Goal: Information Seeking & Learning: Check status

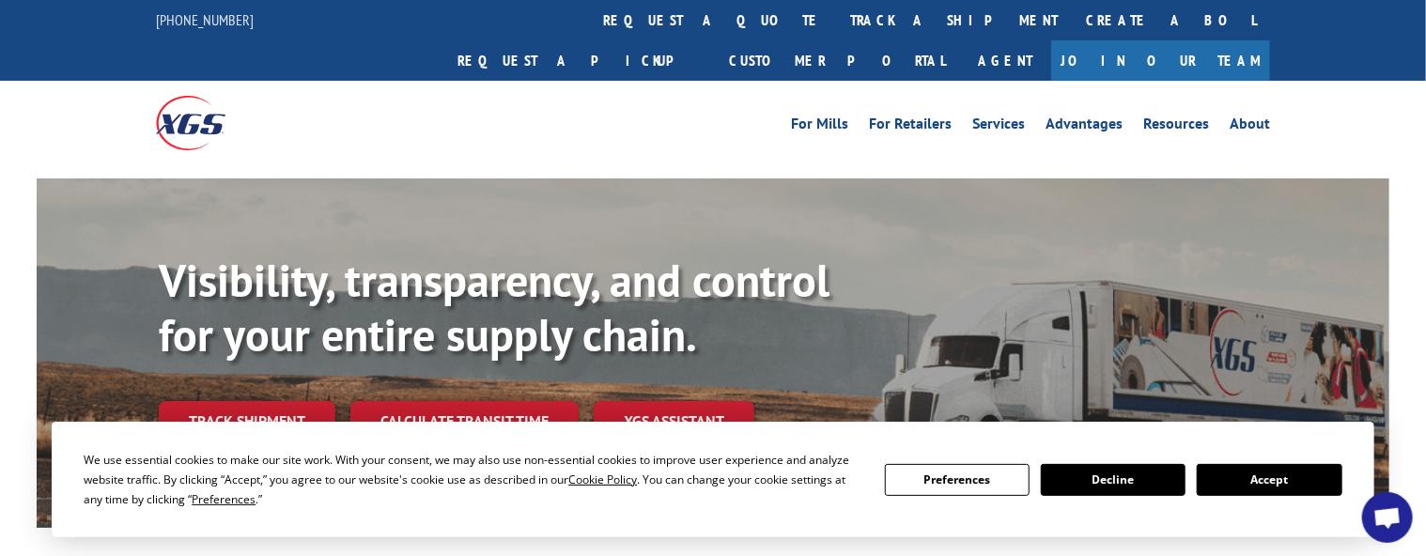
click at [1274, 485] on button "Accept" at bounding box center [1269, 480] width 145 height 32
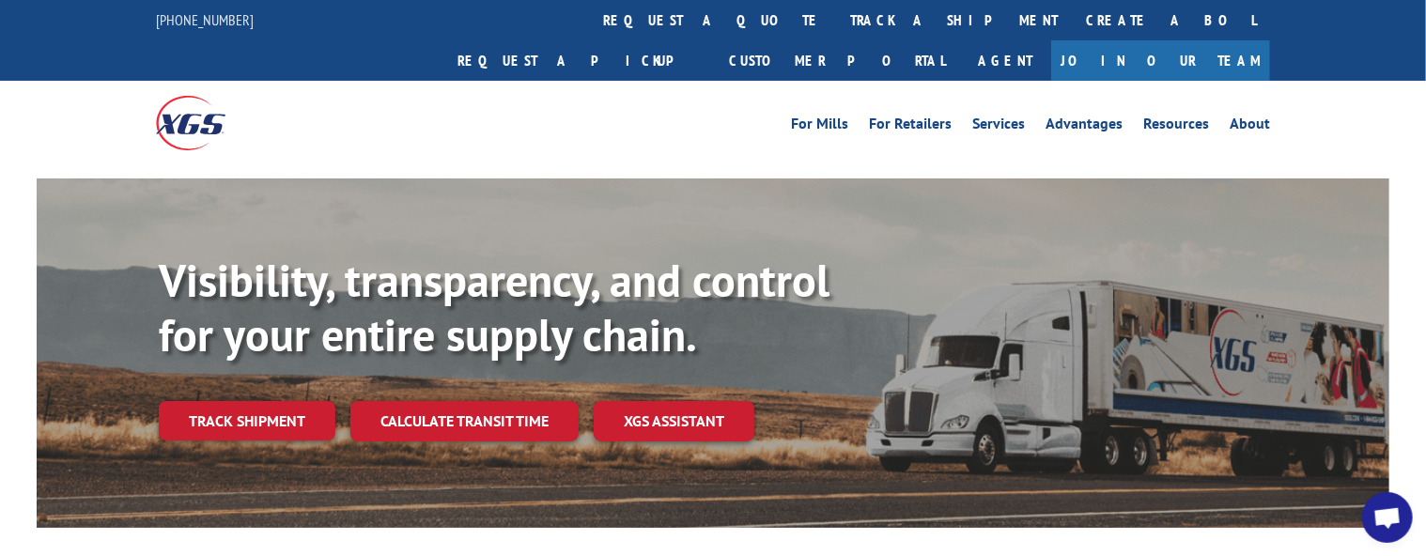
scroll to position [94, 0]
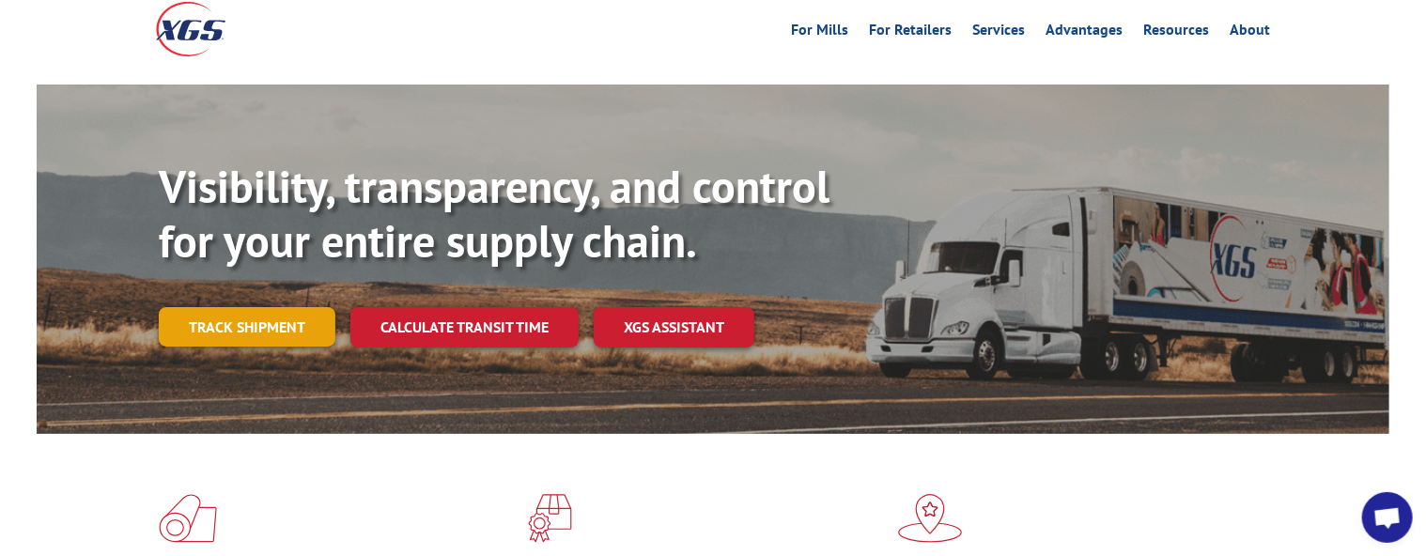
click at [238, 307] on link "Track shipment" at bounding box center [247, 326] width 177 height 39
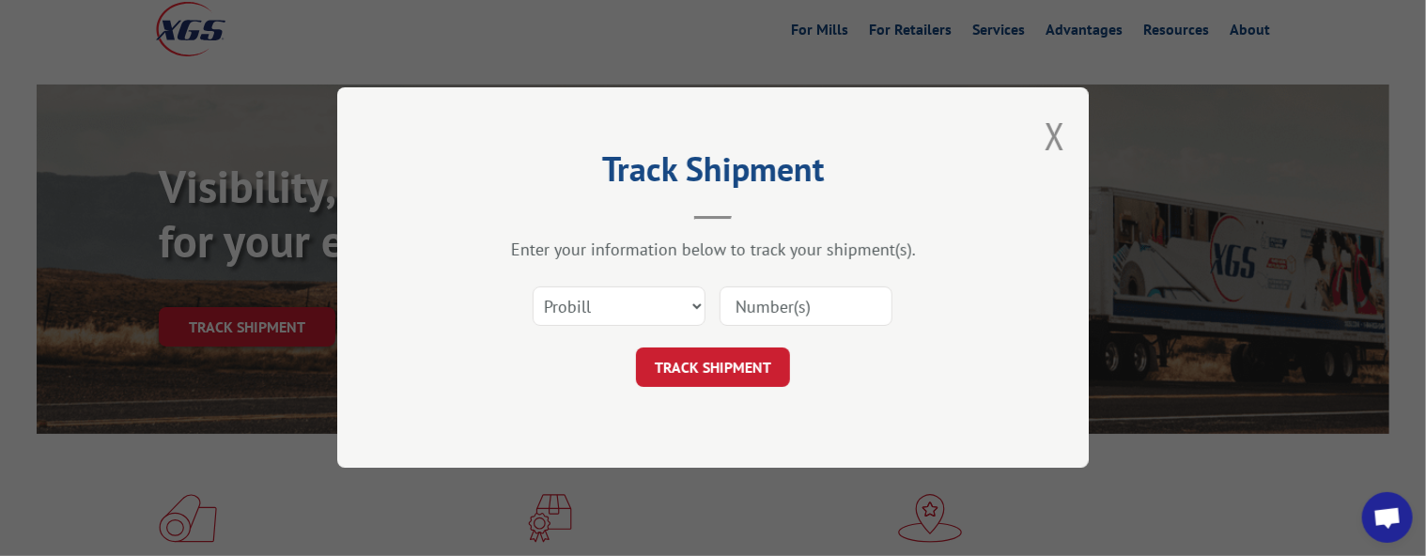
paste input "16945414"
type input "16945414"
click at [676, 359] on button "TRACK SHIPMENT" at bounding box center [713, 368] width 154 height 39
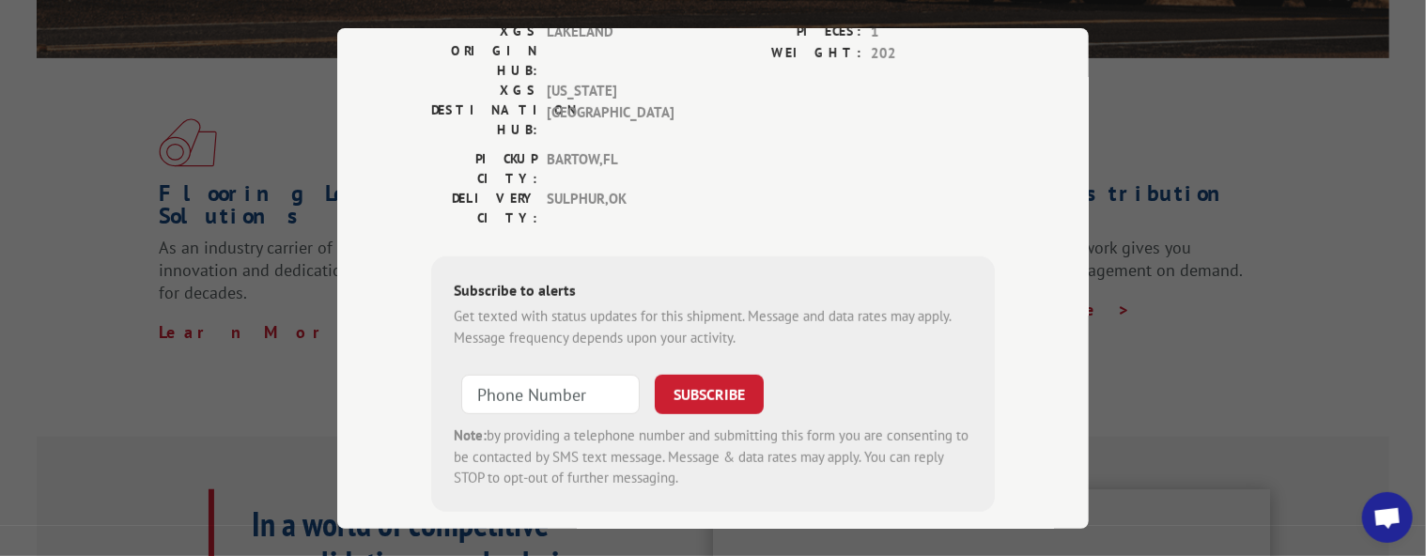
scroll to position [0, 0]
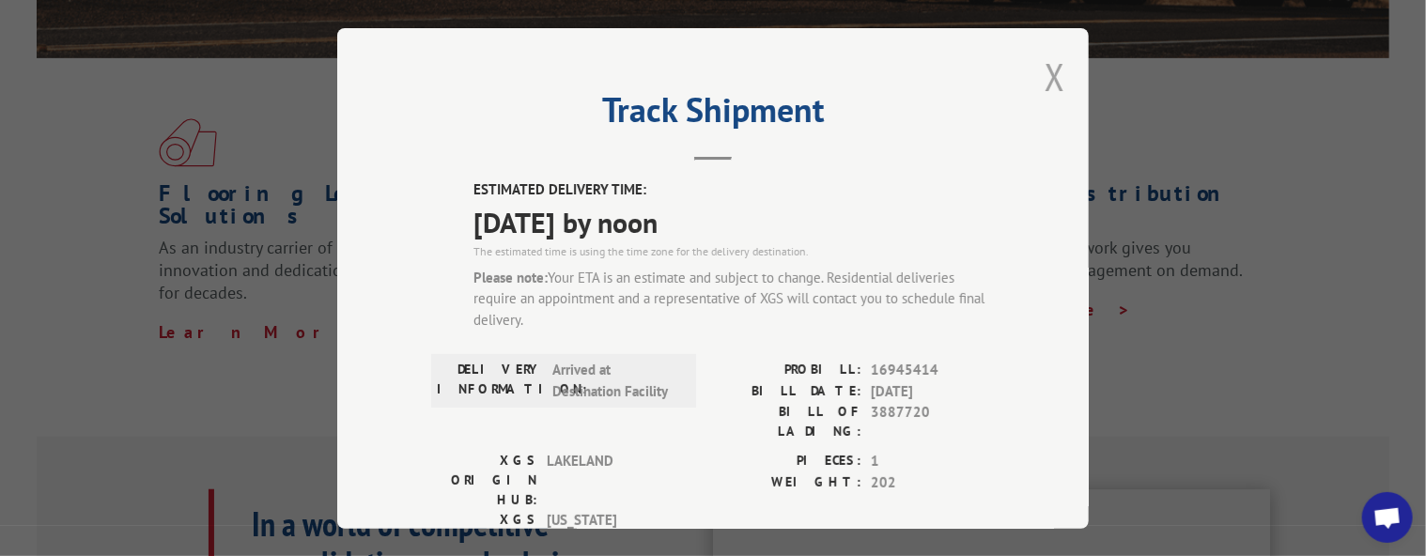
click at [1045, 70] on button "Close modal" at bounding box center [1055, 77] width 21 height 50
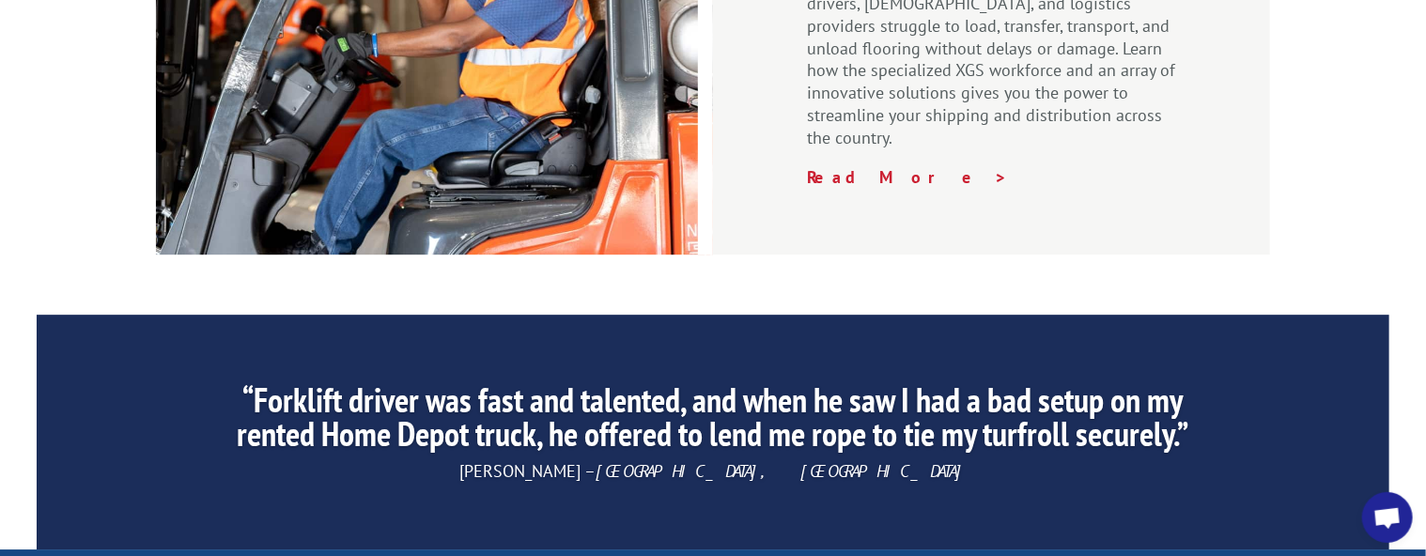
scroll to position [3161, 0]
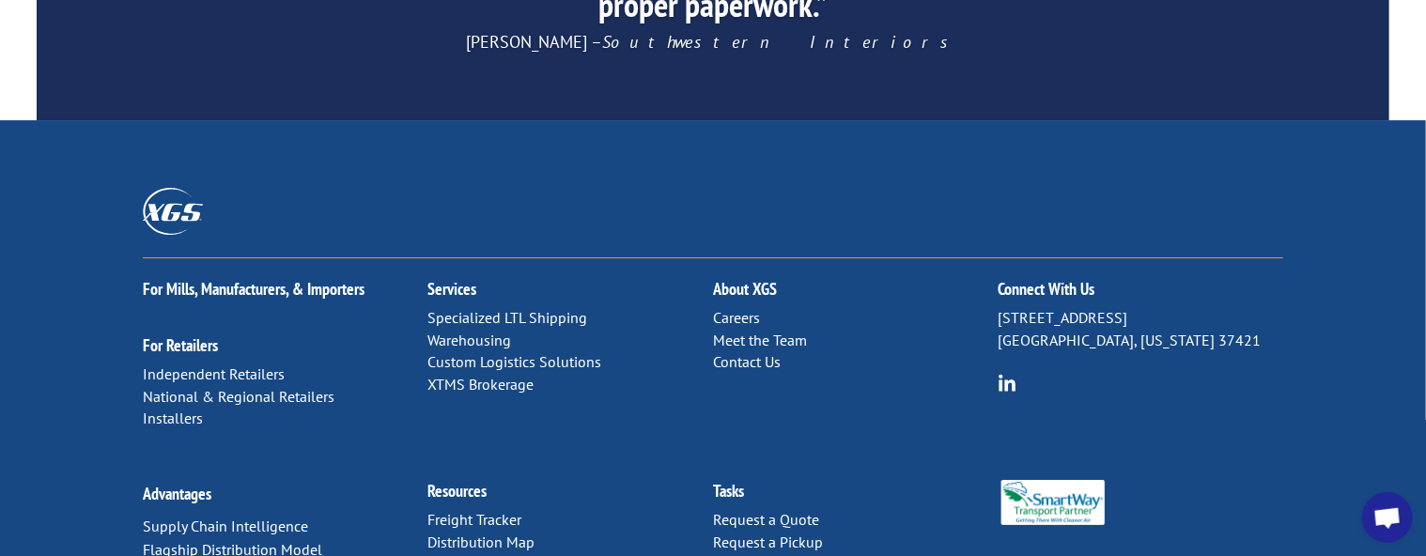
click at [751, 352] on link "Contact Us" at bounding box center [747, 361] width 68 height 19
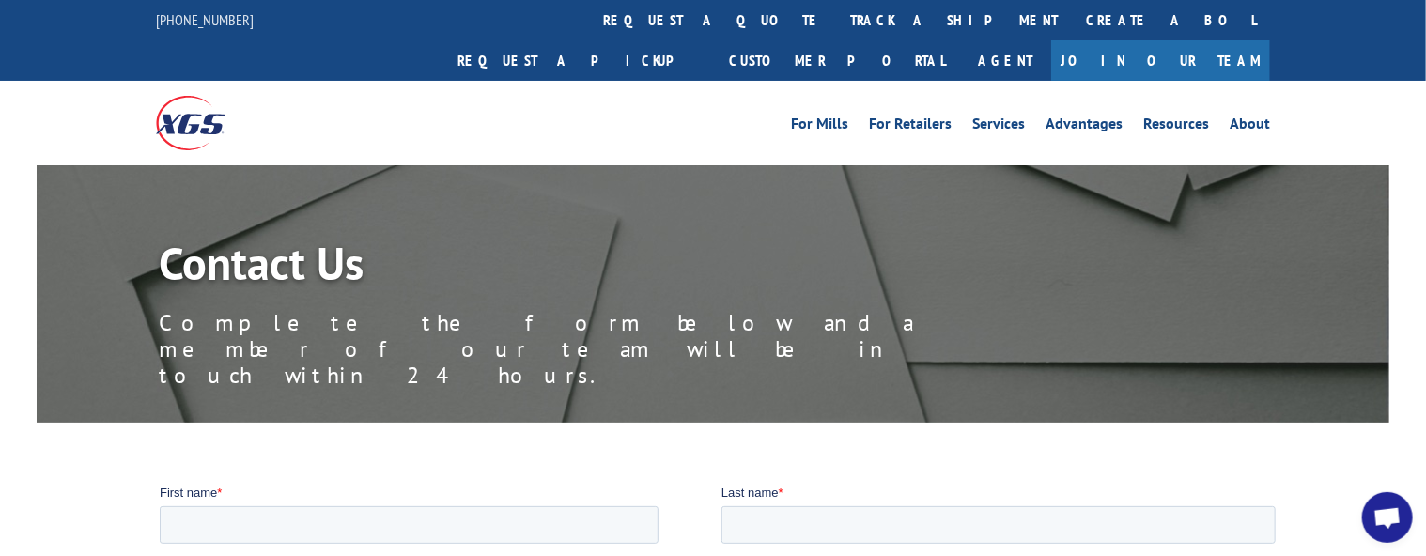
click at [836, 29] on link "track a shipment" at bounding box center [954, 20] width 236 height 40
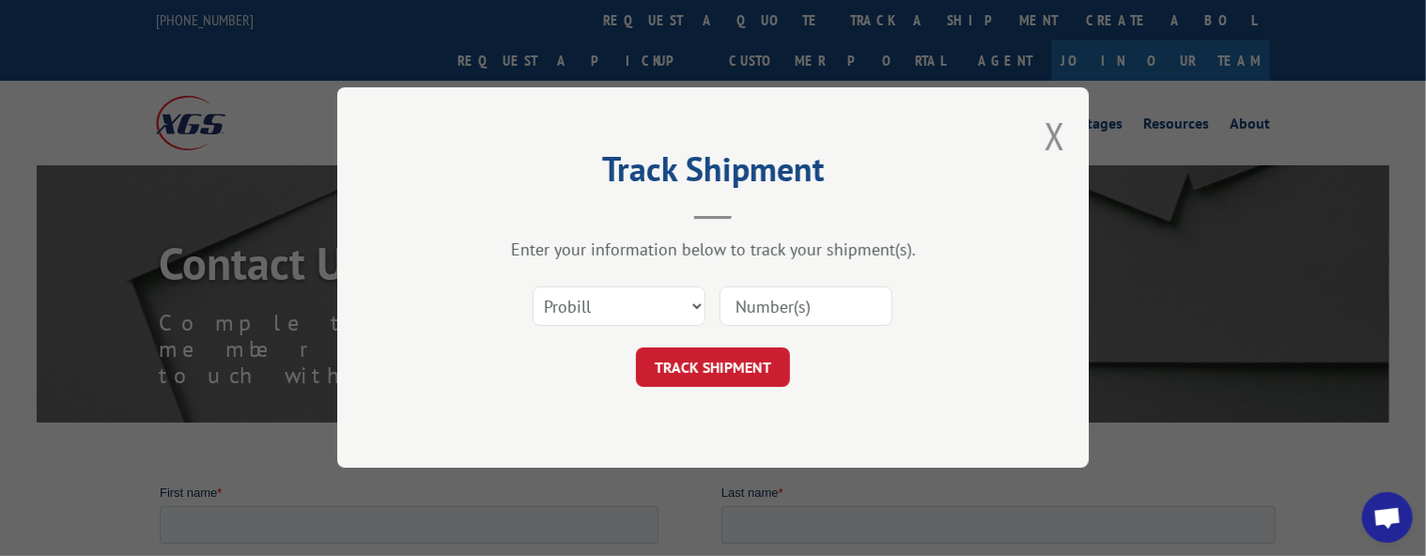
paste input "16945414"
type input "16945414"
click at [744, 366] on button "TRACK SHIPMENT" at bounding box center [713, 368] width 154 height 39
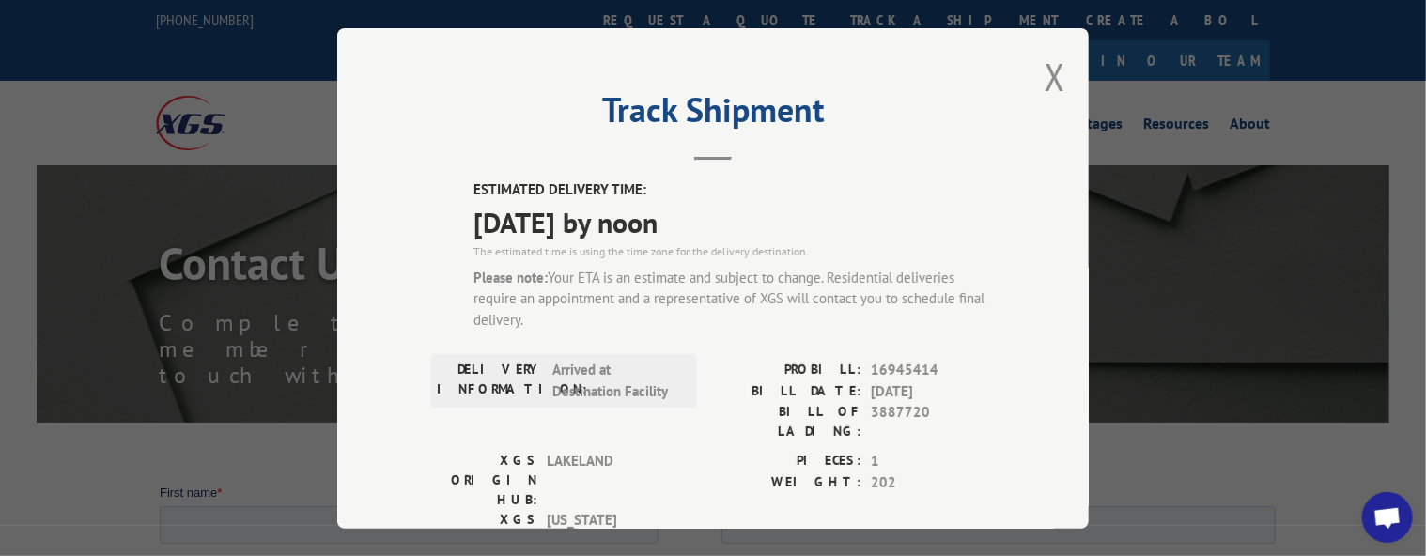
scroll to position [94, 0]
